Goal: Task Accomplishment & Management: Use online tool/utility

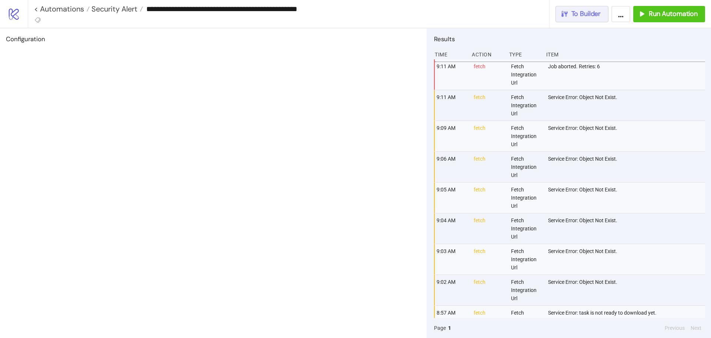
click at [580, 19] on button "To Builder" at bounding box center [582, 14] width 53 height 16
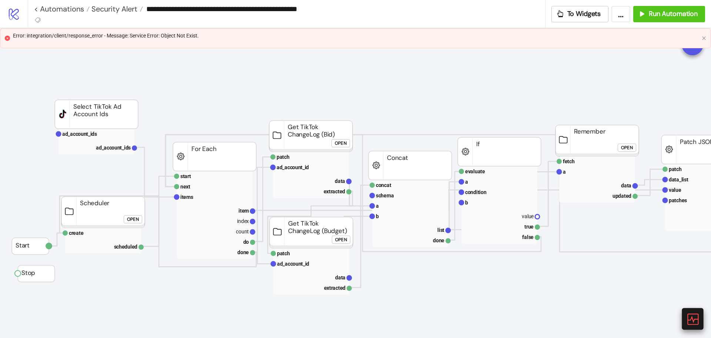
click at [695, 316] on icon at bounding box center [692, 318] width 13 height 13
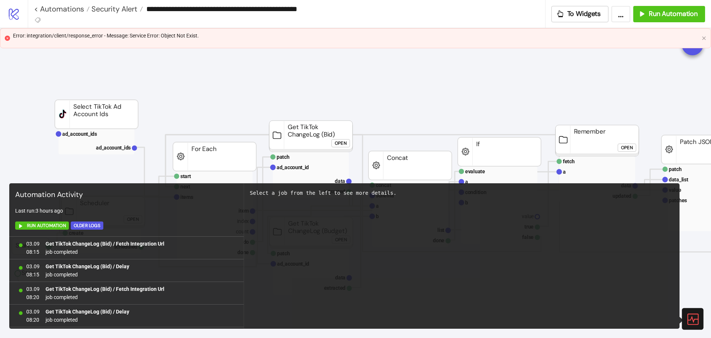
scroll to position [360, 0]
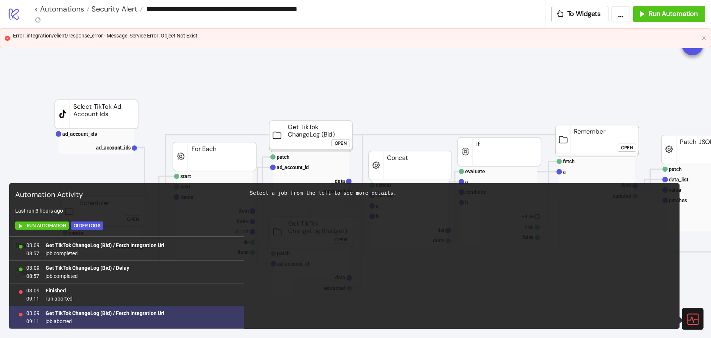
click at [136, 317] on span "job aborted" at bounding box center [105, 321] width 119 height 8
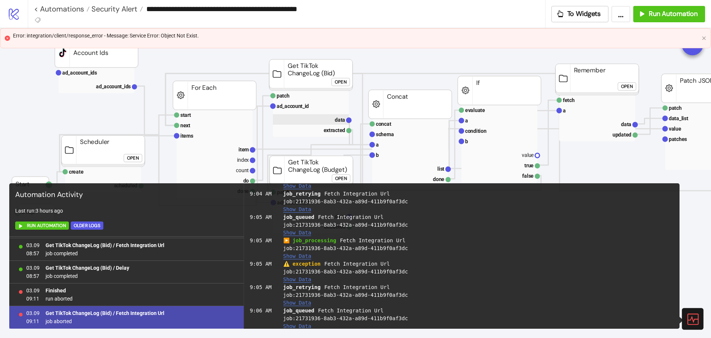
scroll to position [74, 0]
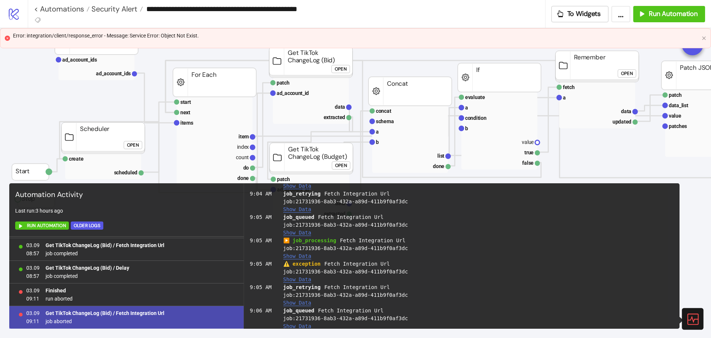
click at [346, 69] on div "Open" at bounding box center [341, 69] width 12 height 9
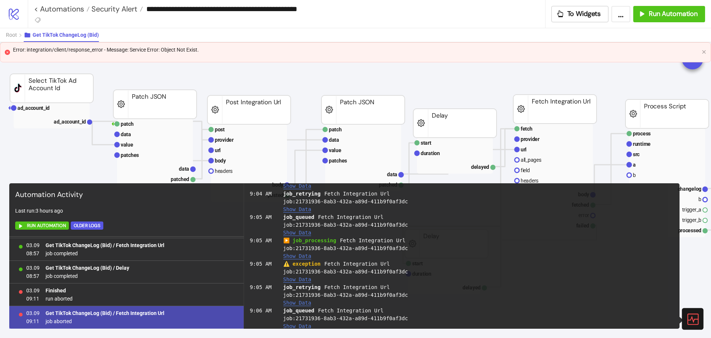
scroll to position [222, 0]
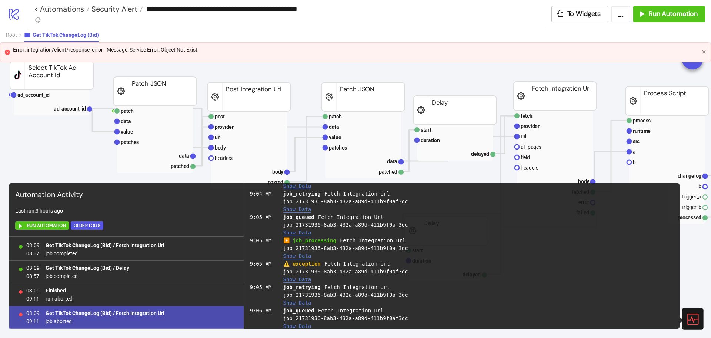
click at [695, 318] on icon at bounding box center [692, 318] width 13 height 13
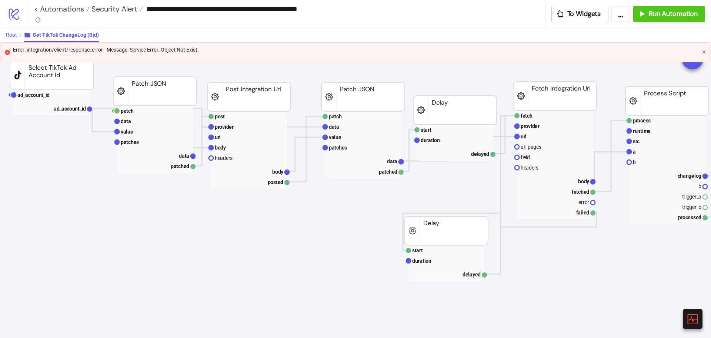
click at [18, 36] on button "Root" at bounding box center [15, 35] width 18 height 14
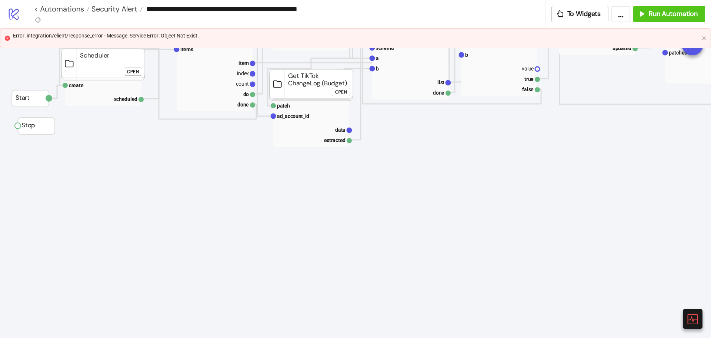
scroll to position [74, 0]
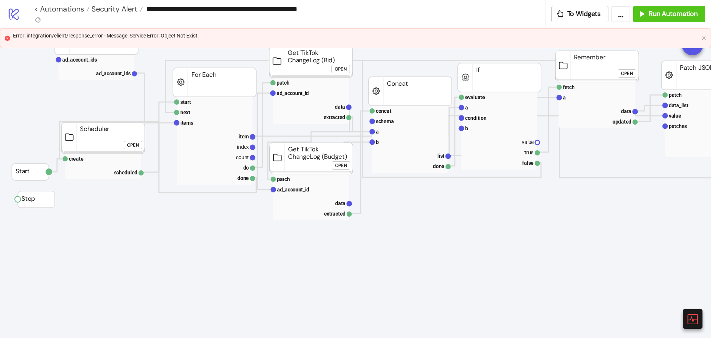
click at [345, 169] on div "Open" at bounding box center [341, 165] width 12 height 9
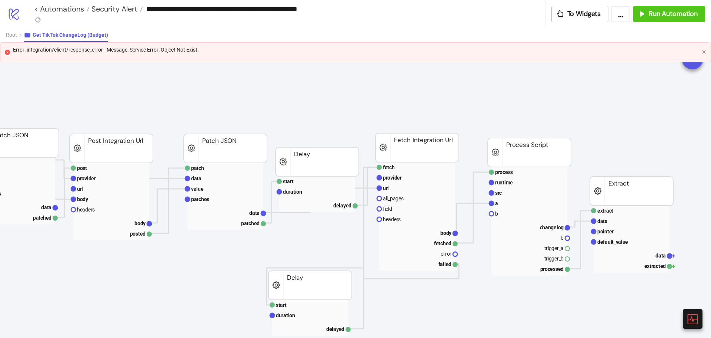
scroll to position [172, 140]
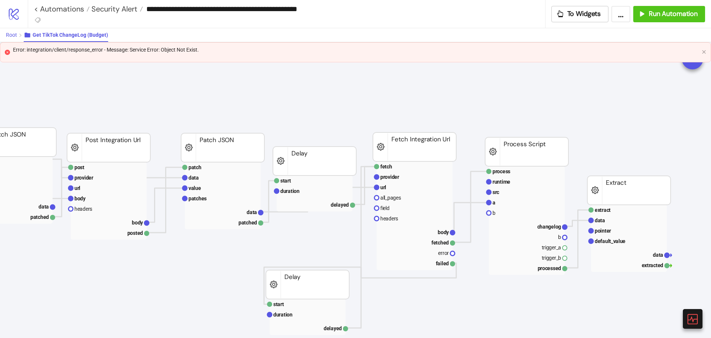
click at [15, 35] on span "Root" at bounding box center [11, 35] width 11 height 6
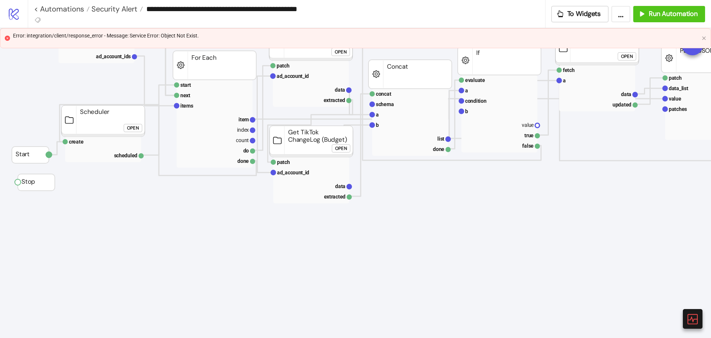
scroll to position [23, 0]
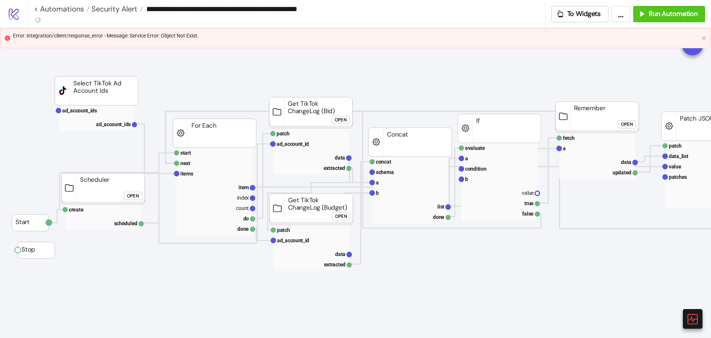
click at [336, 119] on div "Open" at bounding box center [341, 120] width 12 height 9
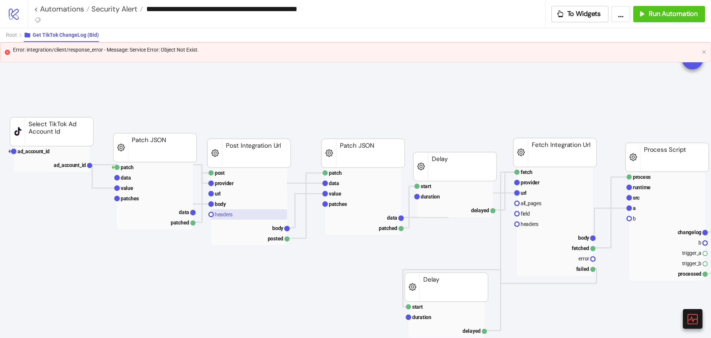
scroll to position [166, 0]
click at [684, 319] on div at bounding box center [692, 318] width 21 height 21
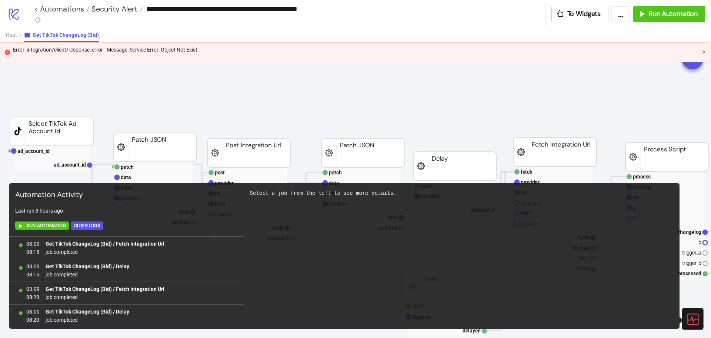
scroll to position [360, 0]
click at [697, 319] on icon at bounding box center [692, 318] width 13 height 13
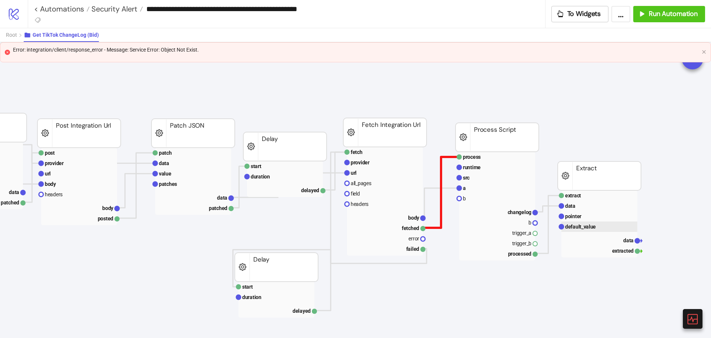
scroll to position [186, 144]
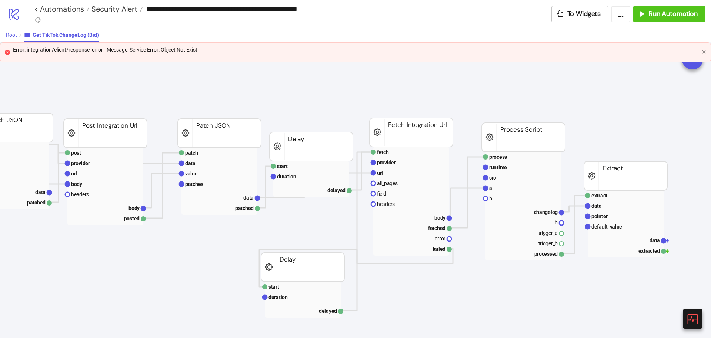
click at [12, 37] on span "Root" at bounding box center [11, 35] width 11 height 6
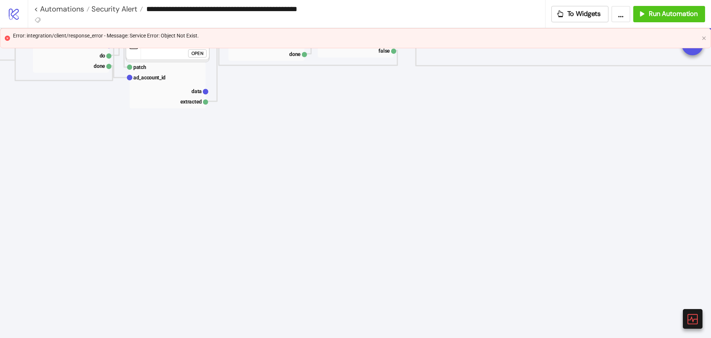
scroll to position [75, 144]
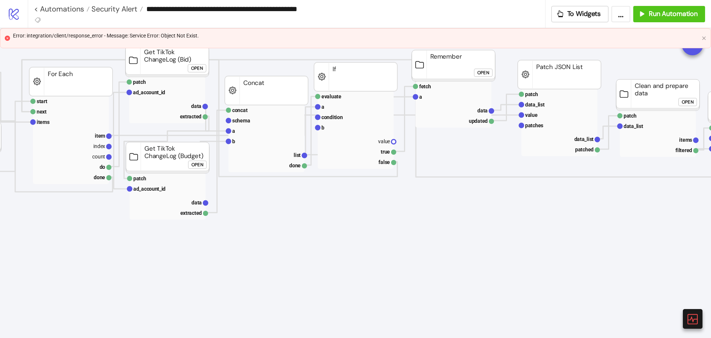
click at [194, 164] on div "Open" at bounding box center [198, 164] width 12 height 9
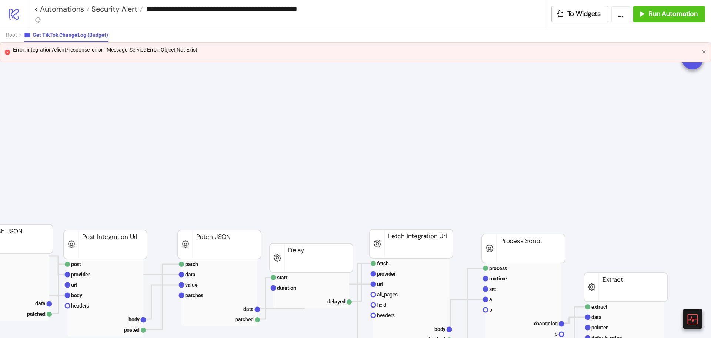
scroll to position [186, 144]
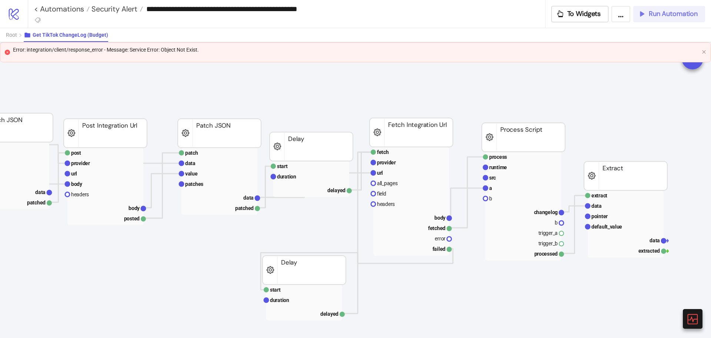
click at [649, 16] on div "Run Automation" at bounding box center [668, 14] width 60 height 9
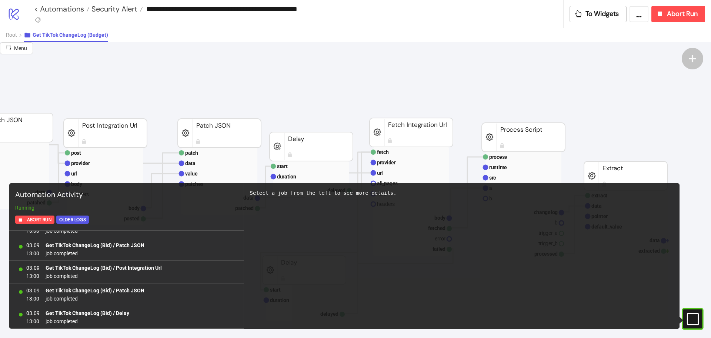
scroll to position [2818, 0]
